Goal: Task Accomplishment & Management: Use online tool/utility

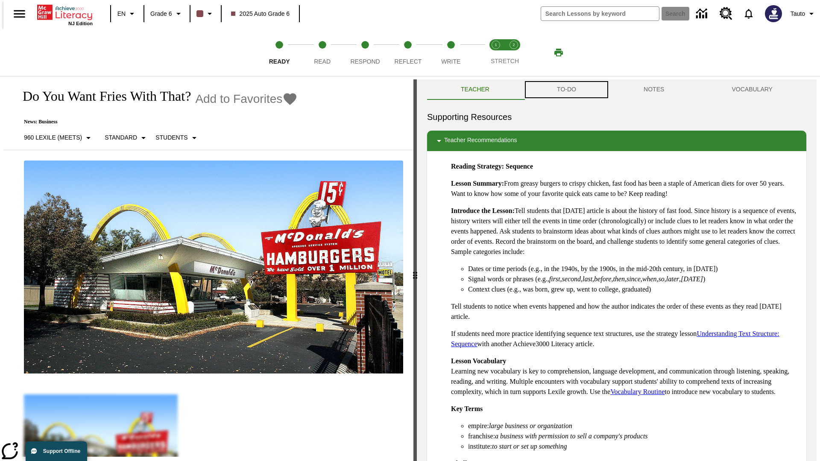
click at [566, 90] on button "TO-DO" at bounding box center [566, 89] width 87 height 21
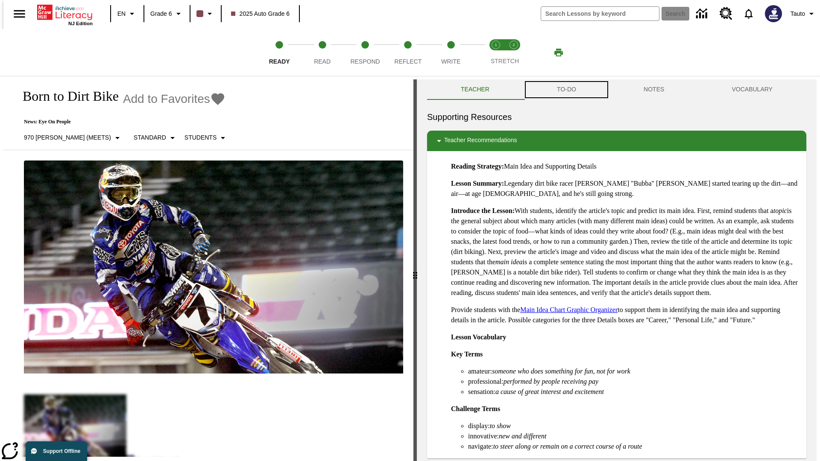
click at [566, 90] on button "TO-DO" at bounding box center [566, 89] width 87 height 21
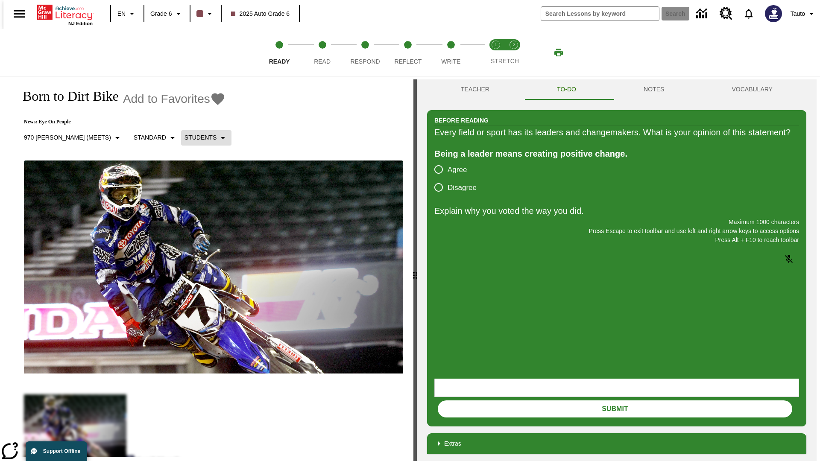
click at [185, 138] on p "Students" at bounding box center [201, 137] width 32 height 9
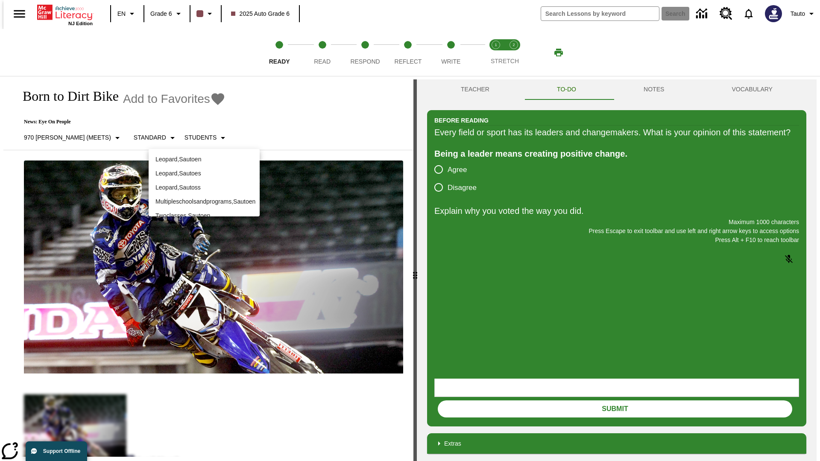
click at [204, 156] on p "Leopard , Sautoen" at bounding box center [203, 159] width 97 height 9
